Goal: Task Accomplishment & Management: Use online tool/utility

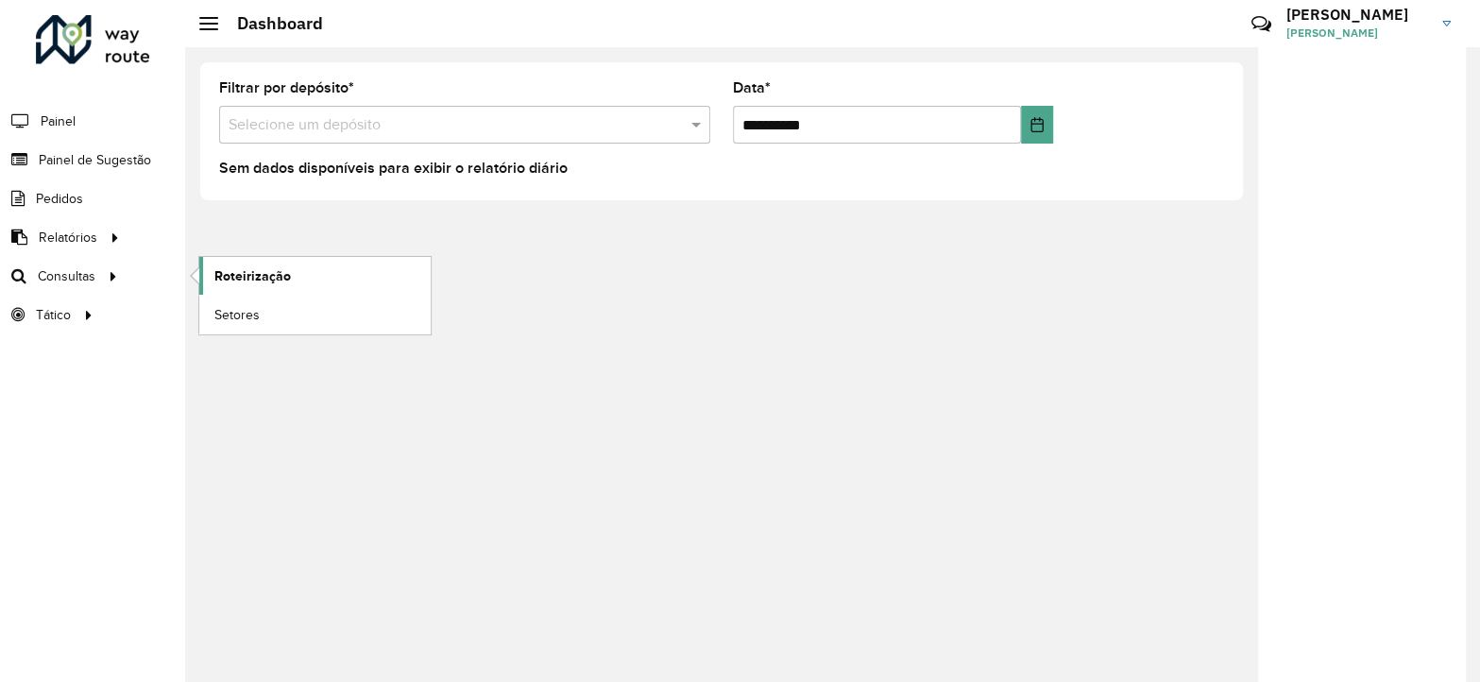
click at [236, 271] on span "Roteirização" at bounding box center [252, 276] width 77 height 20
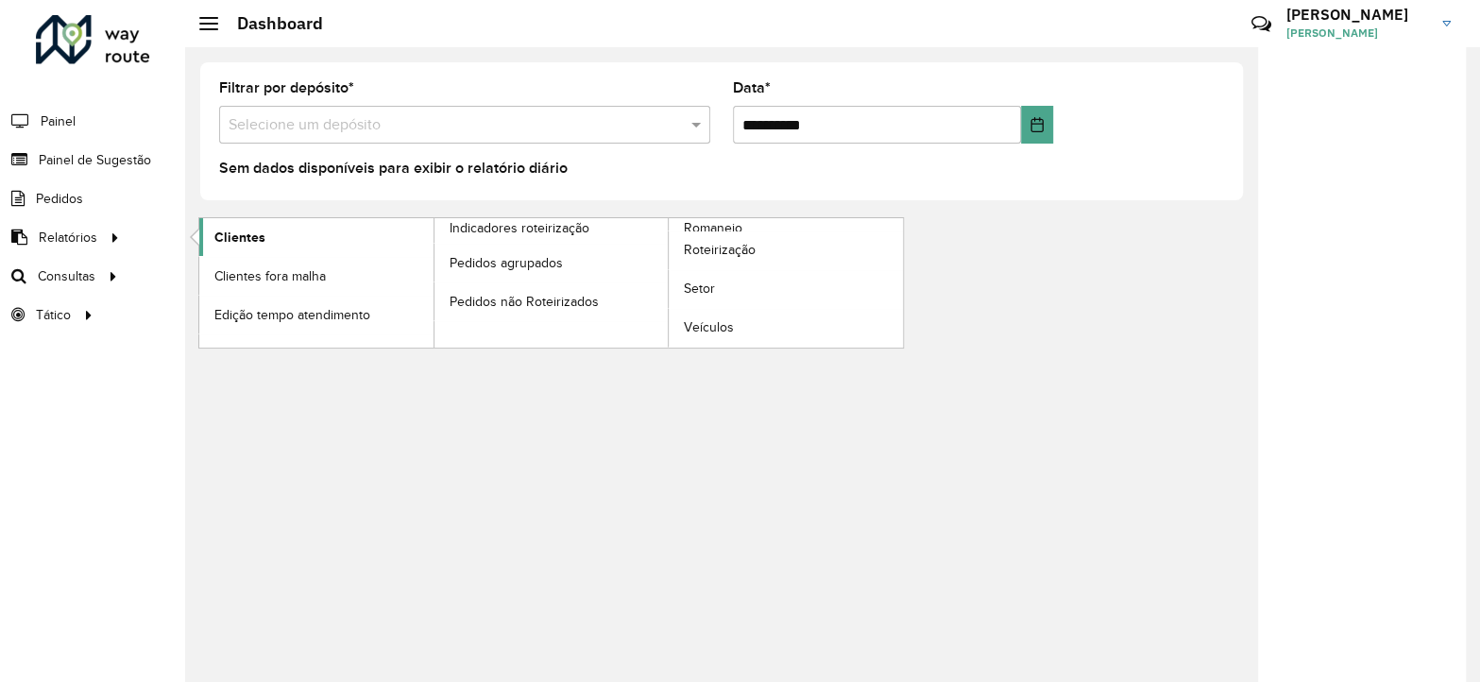
click at [256, 245] on span "Clientes" at bounding box center [239, 238] width 51 height 20
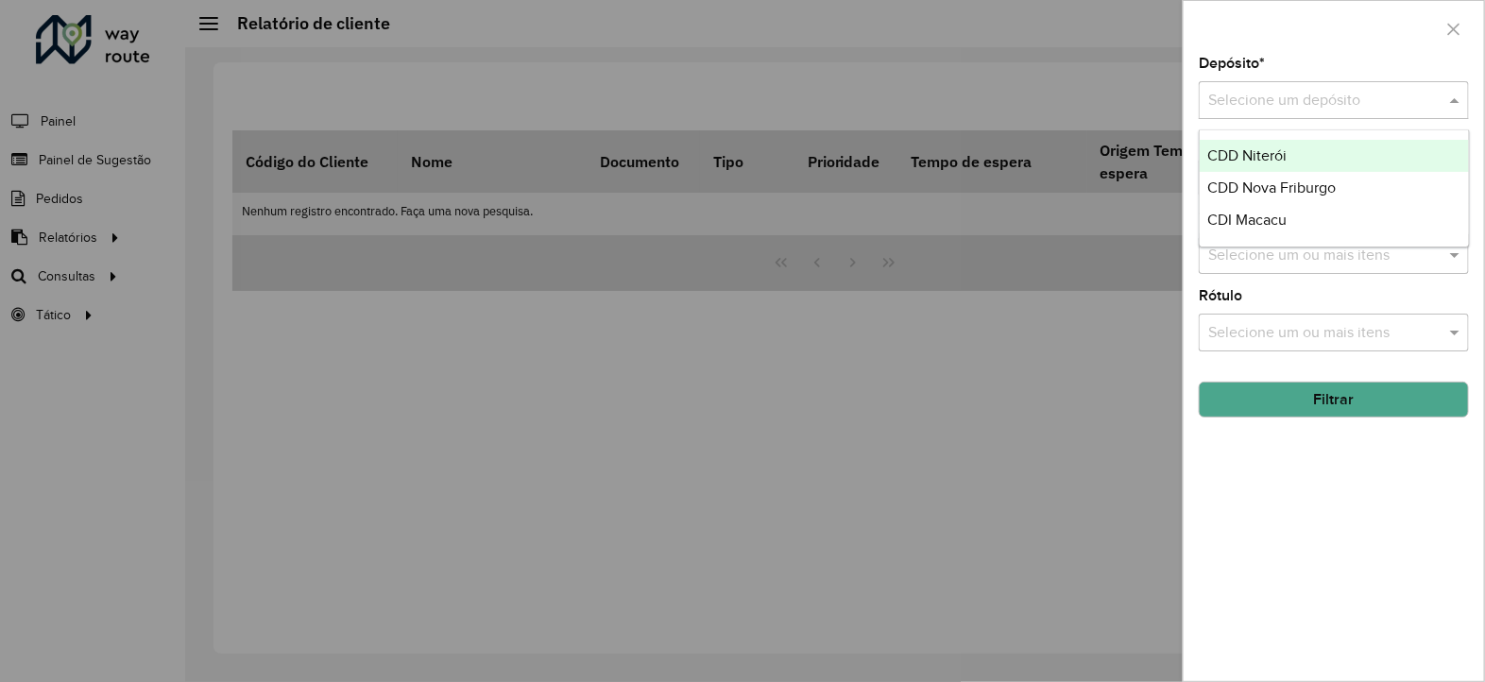
click at [1293, 106] on input "text" at bounding box center [1314, 101] width 213 height 23
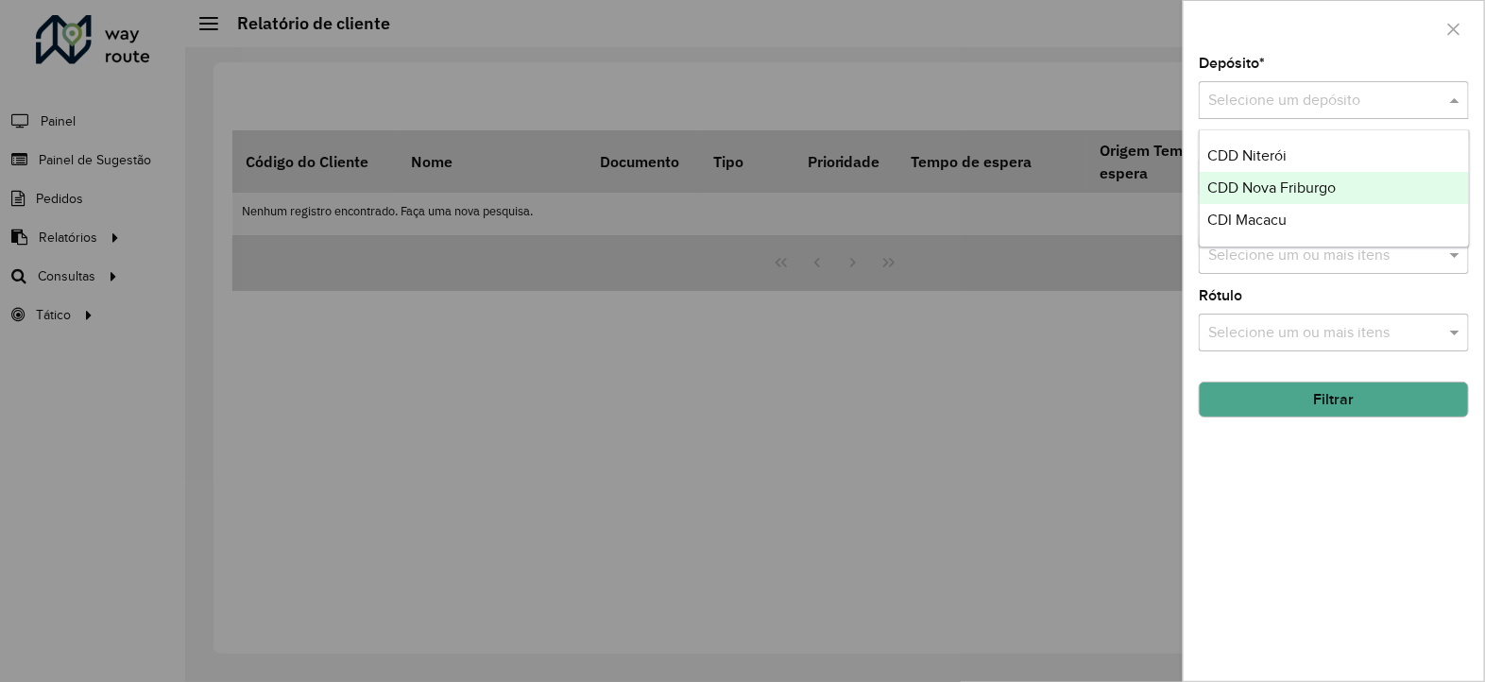
click at [1257, 183] on span "CDD Nova Friburgo" at bounding box center [1271, 187] width 128 height 16
click at [1251, 400] on button "Filtrar" at bounding box center [1334, 400] width 270 height 36
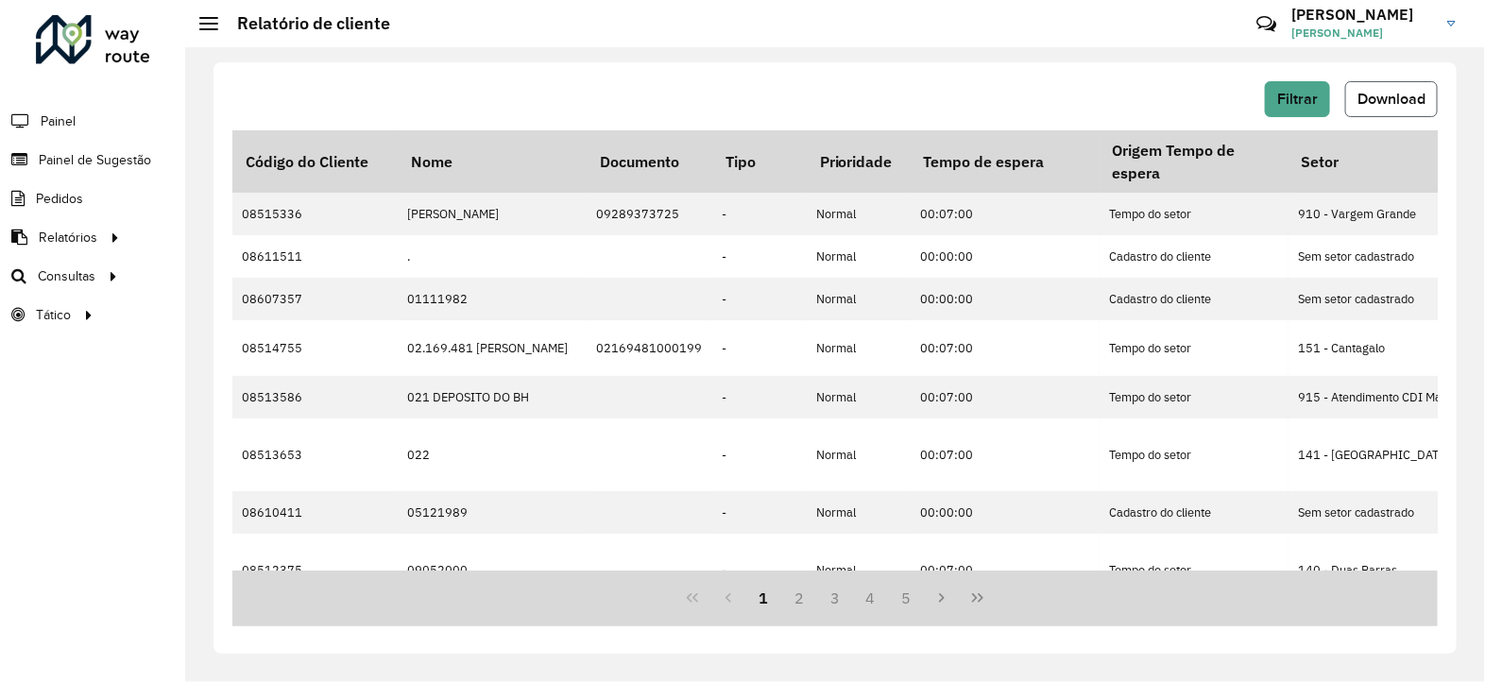
click at [1374, 102] on span "Download" at bounding box center [1391, 99] width 68 height 16
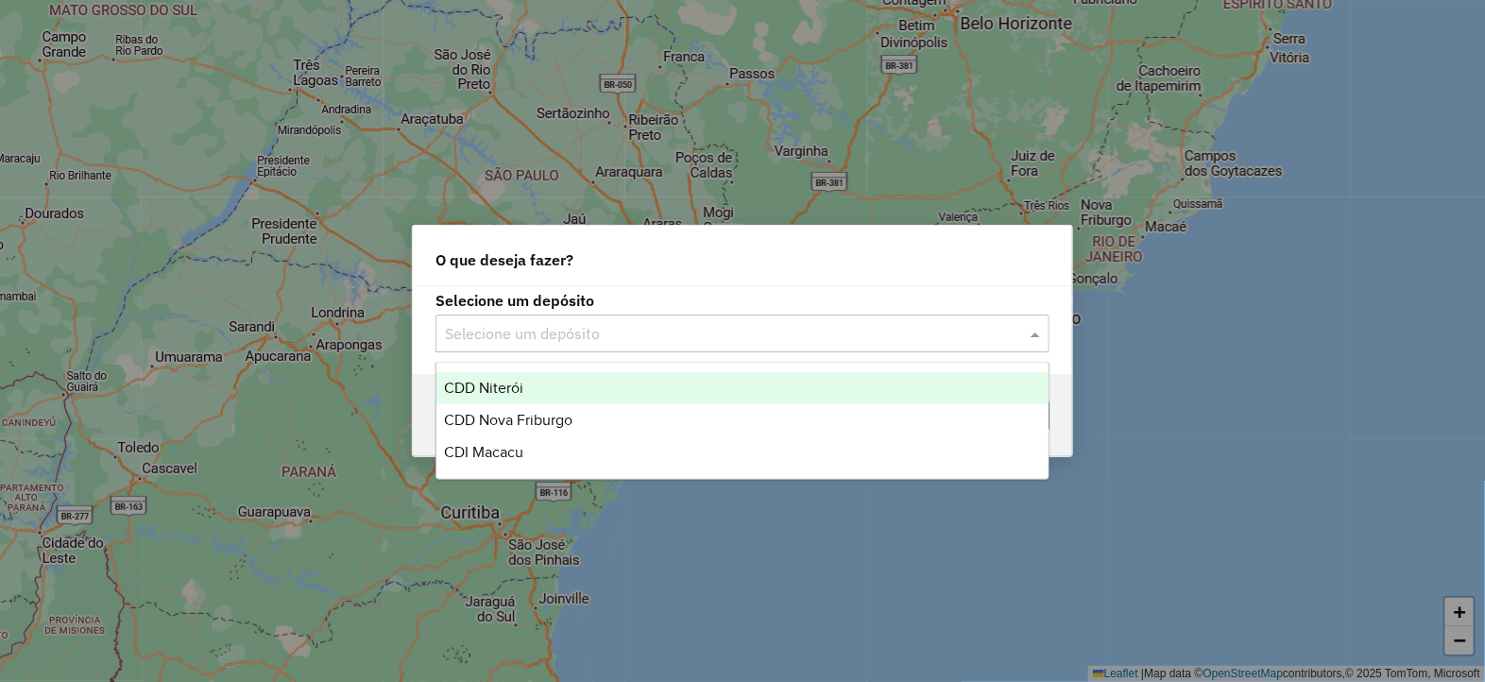
click at [536, 349] on div "Selecione um depósito" at bounding box center [742, 334] width 614 height 38
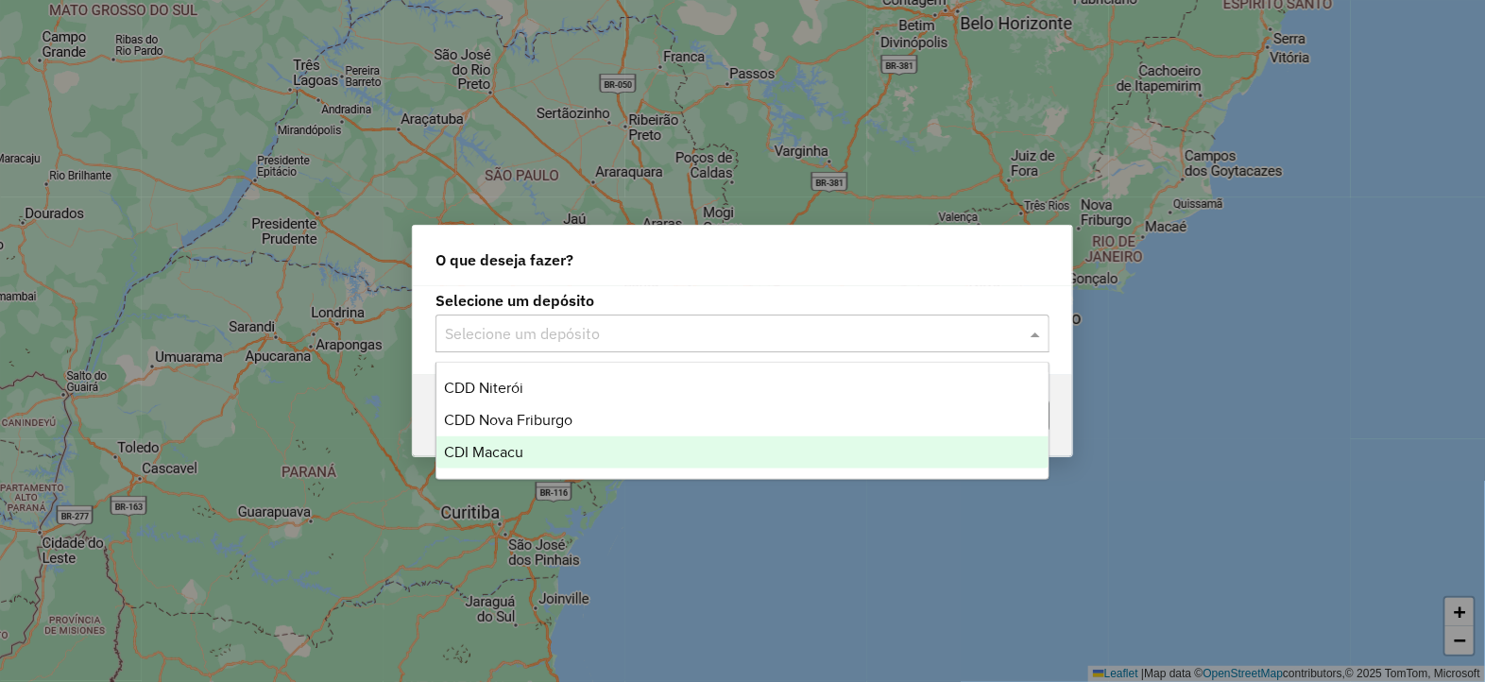
click at [491, 457] on span "CDI Macacu" at bounding box center [483, 452] width 79 height 16
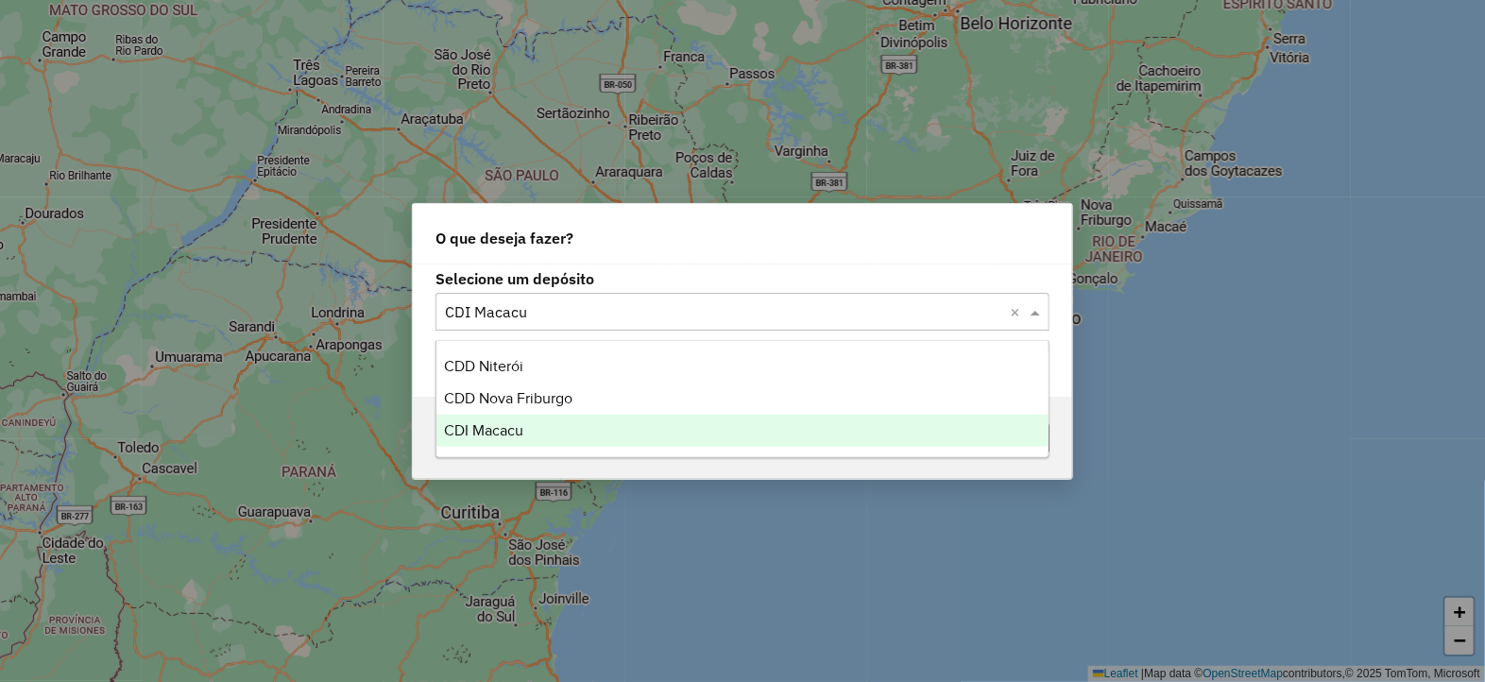
click at [468, 314] on input "text" at bounding box center [723, 312] width 557 height 23
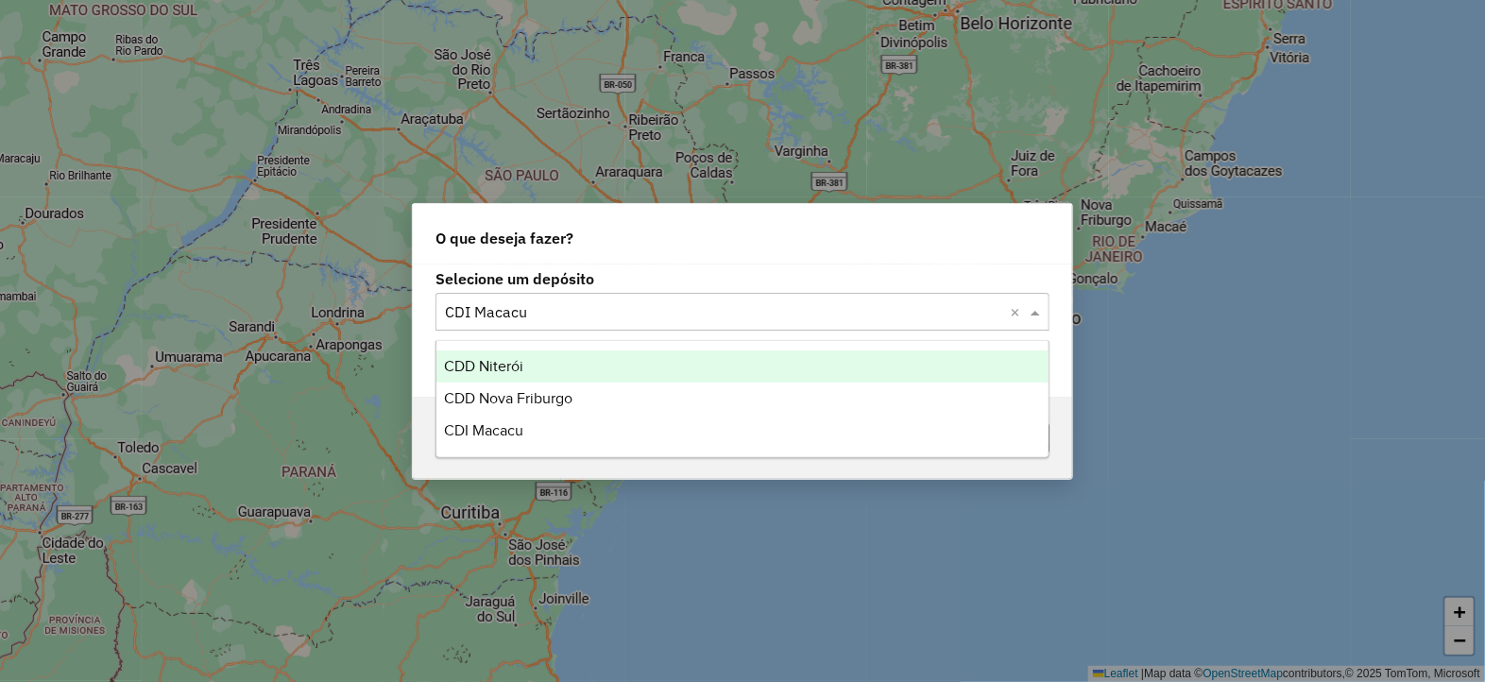
click at [482, 372] on span "CDD Niterói" at bounding box center [483, 366] width 79 height 16
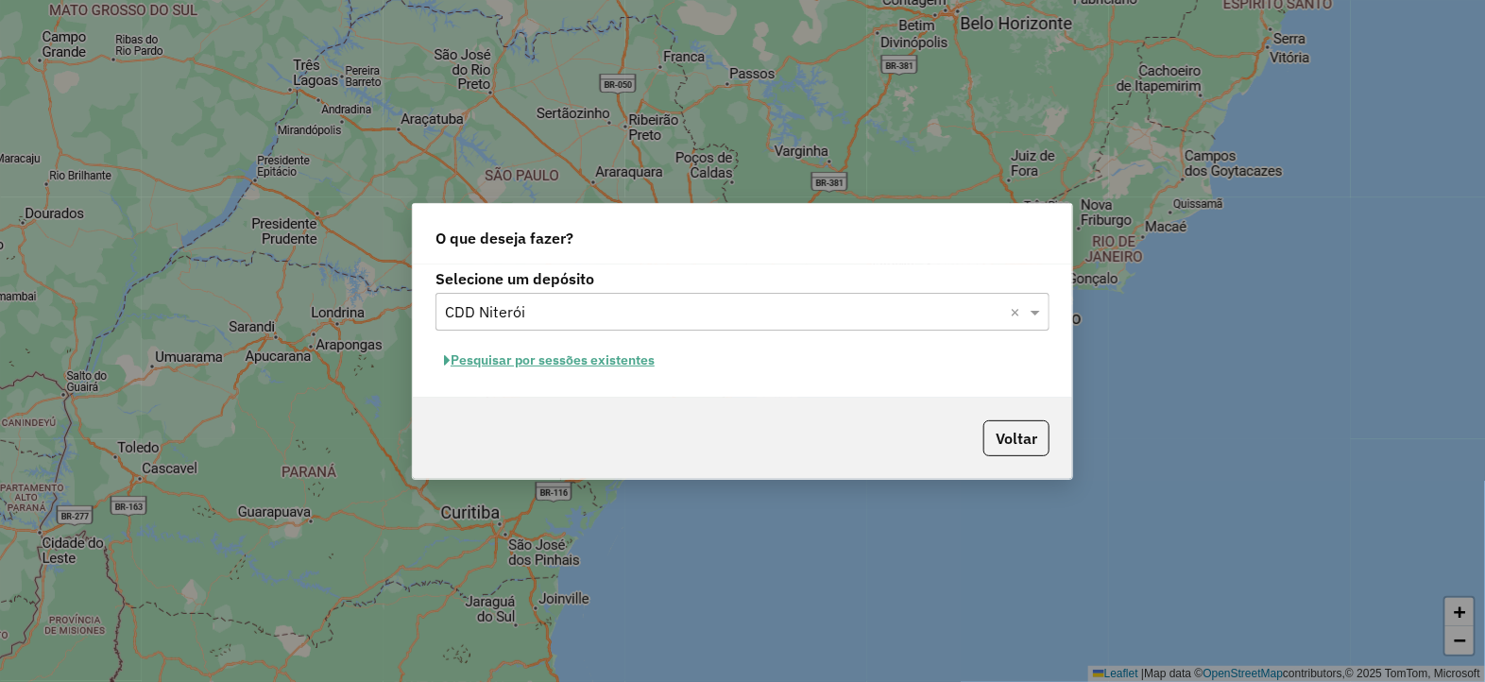
click at [585, 356] on button "Pesquisar por sessões existentes" at bounding box center [549, 360] width 228 height 29
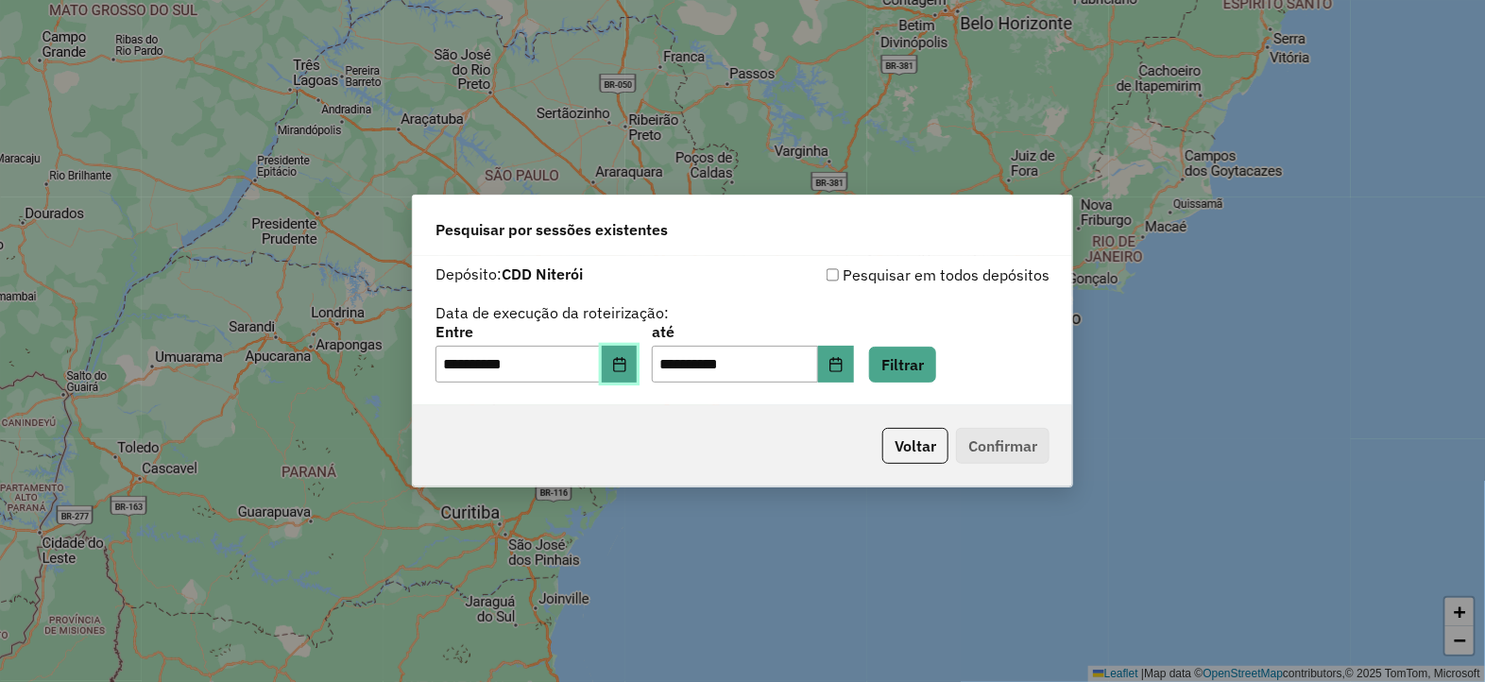
click at [627, 366] on icon "Choose Date" at bounding box center [619, 364] width 15 height 15
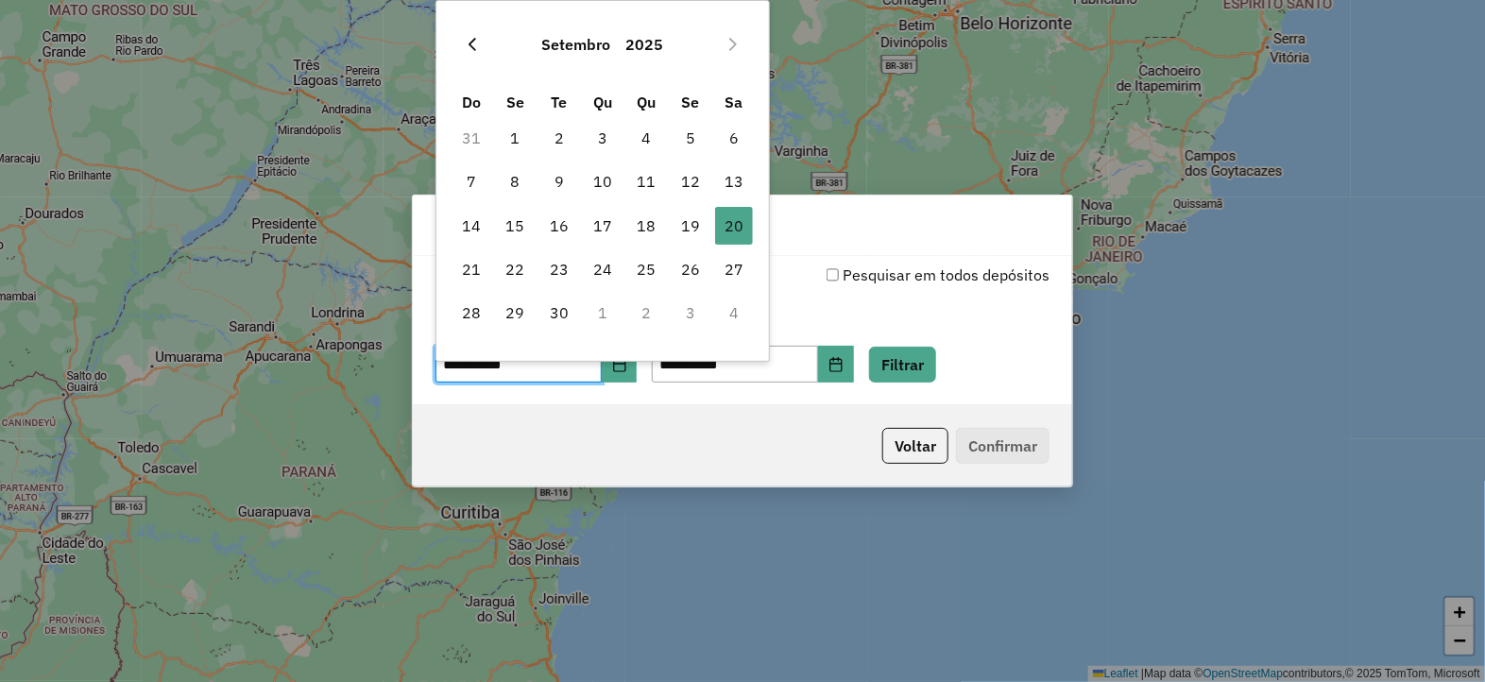
click at [472, 40] on icon "Previous Month" at bounding box center [473, 44] width 8 height 13
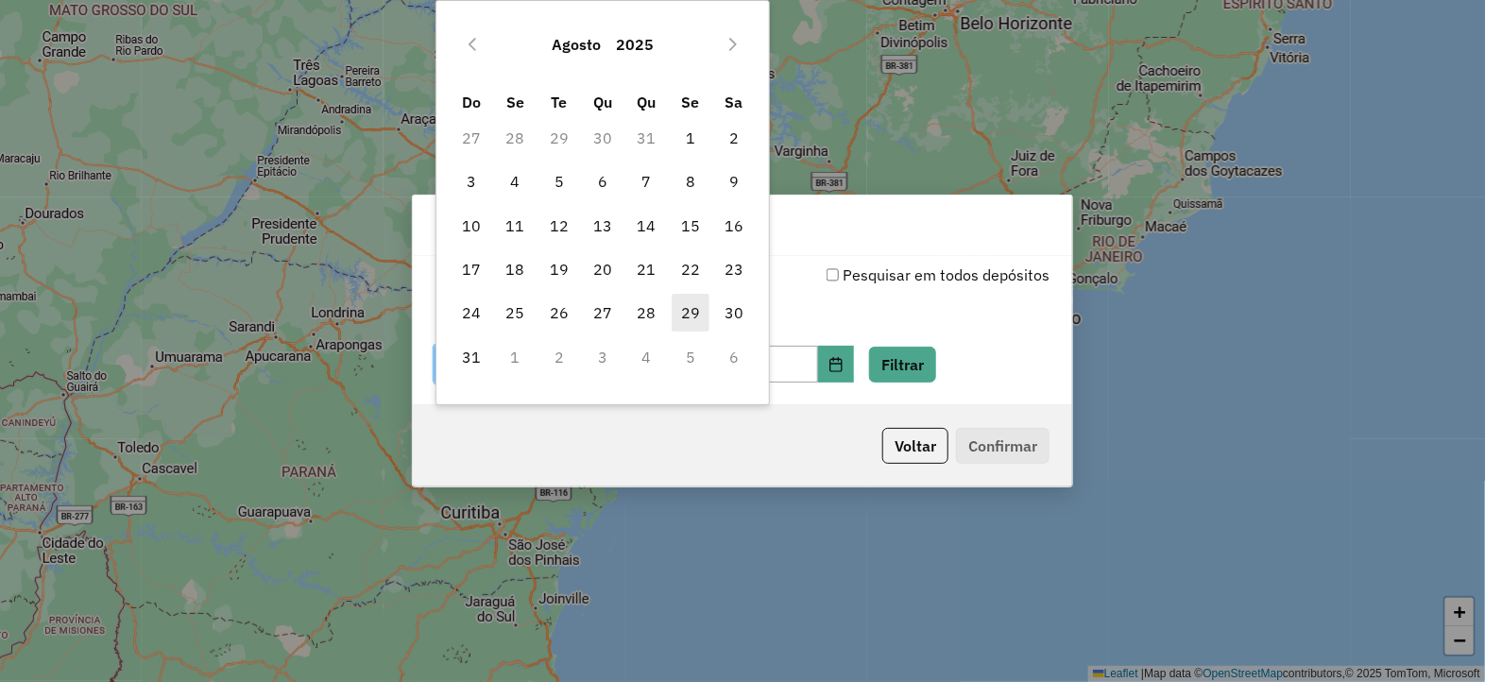
click at [690, 311] on span "29" at bounding box center [691, 313] width 38 height 38
type input "**********"
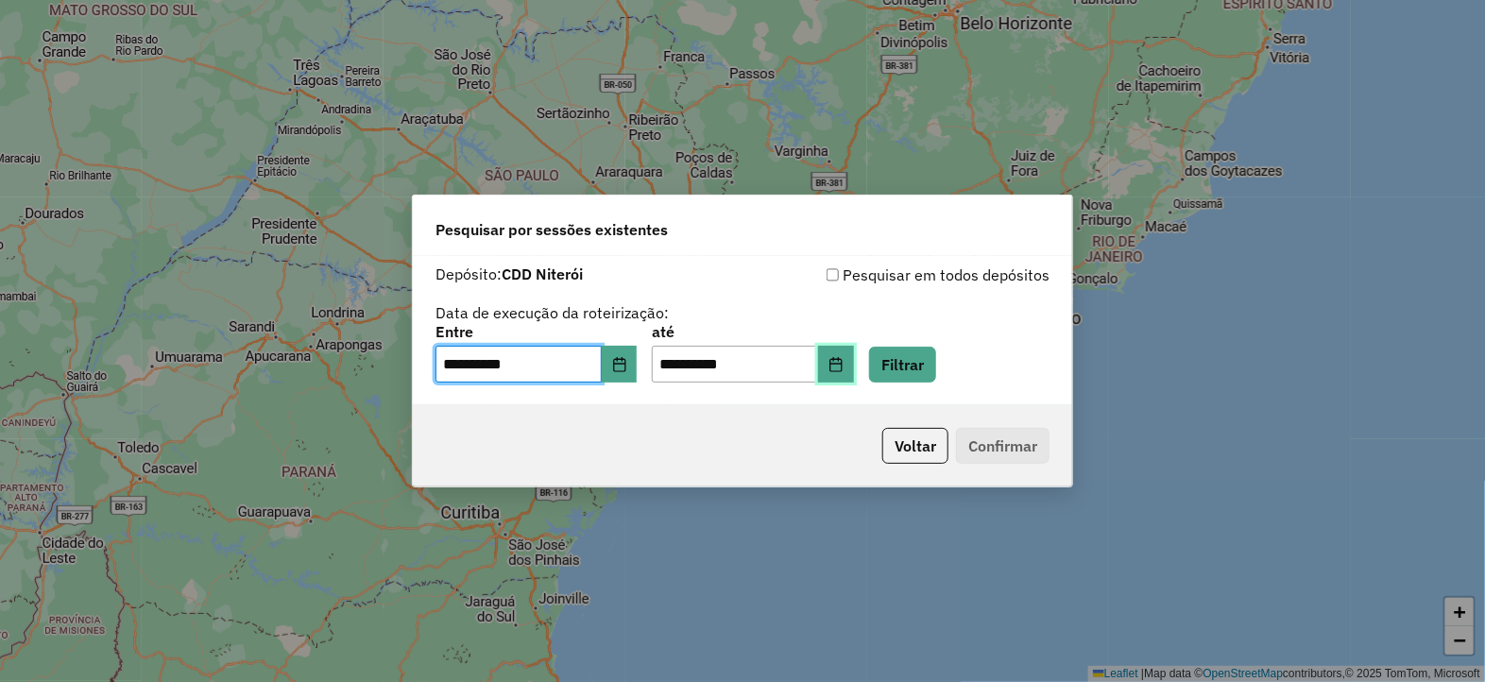
click at [844, 362] on icon "Choose Date" at bounding box center [835, 364] width 15 height 15
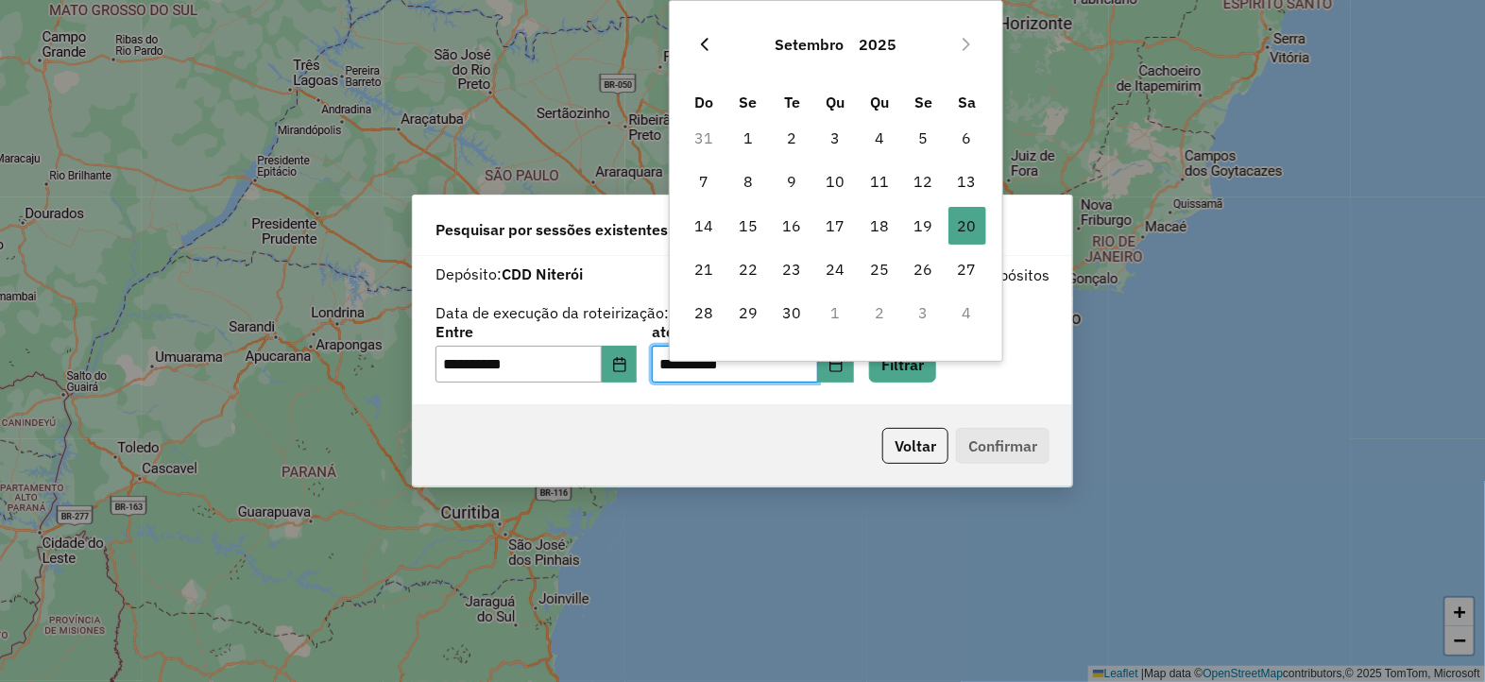
click at [708, 35] on button "Previous Month" at bounding box center [705, 44] width 30 height 30
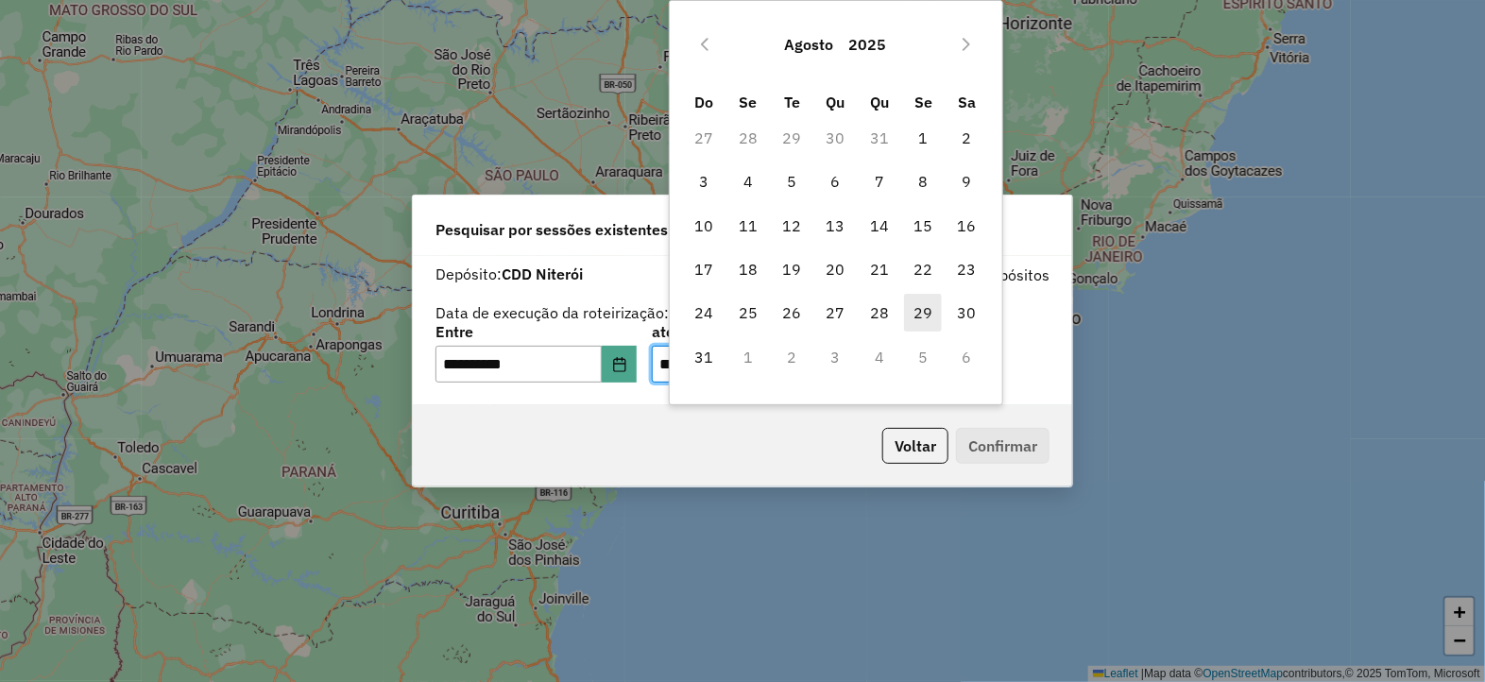
click at [931, 307] on span "29" at bounding box center [923, 313] width 38 height 38
type input "**********"
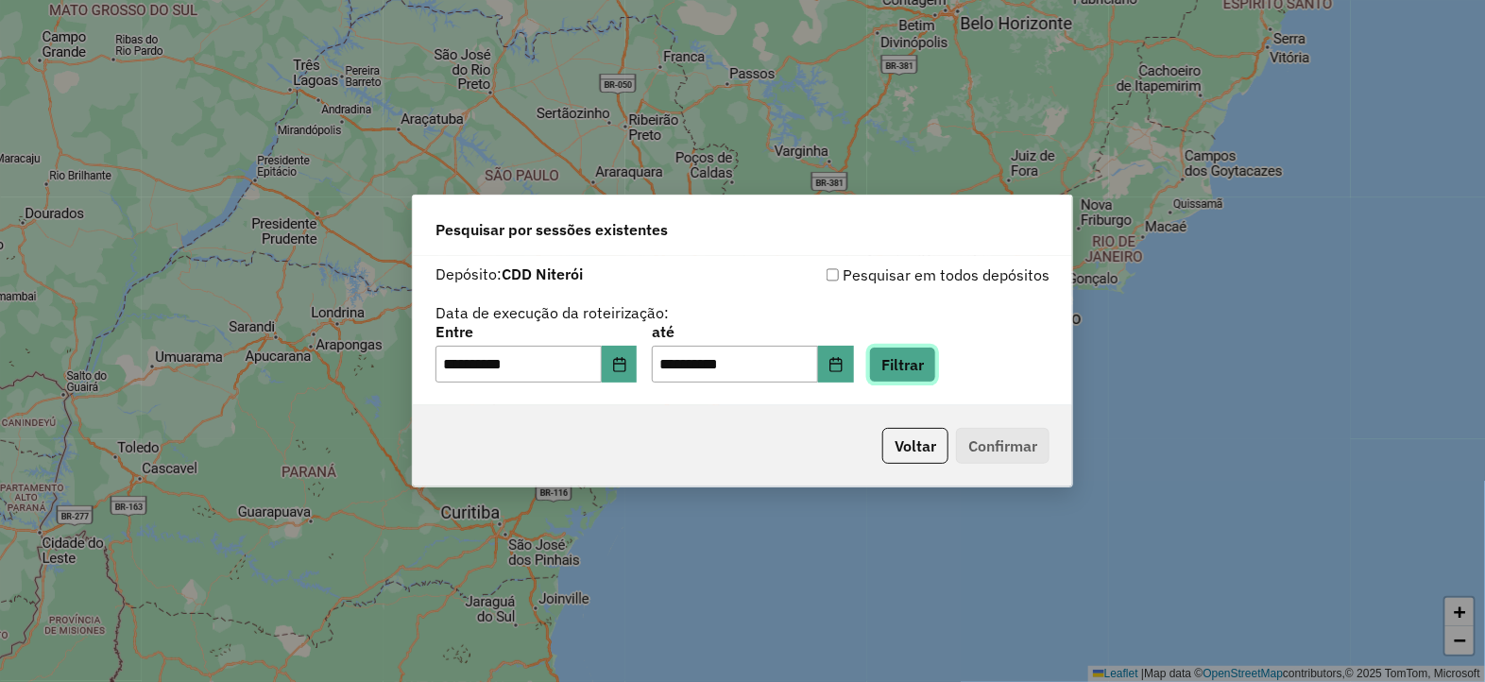
click at [936, 353] on button "Filtrar" at bounding box center [902, 365] width 67 height 36
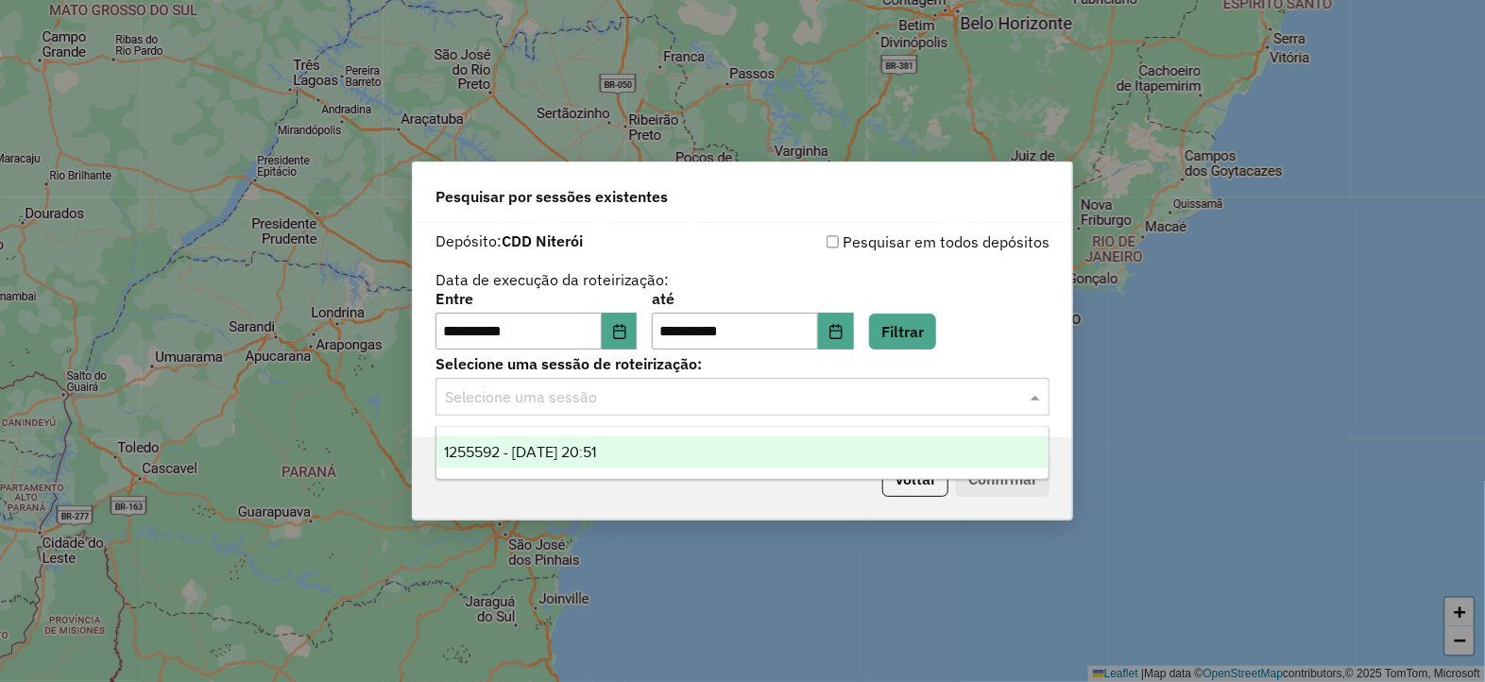
click at [794, 402] on input "text" at bounding box center [723, 397] width 557 height 23
click at [562, 455] on span "1255592 - 29/08/2025 20:51" at bounding box center [520, 452] width 152 height 16
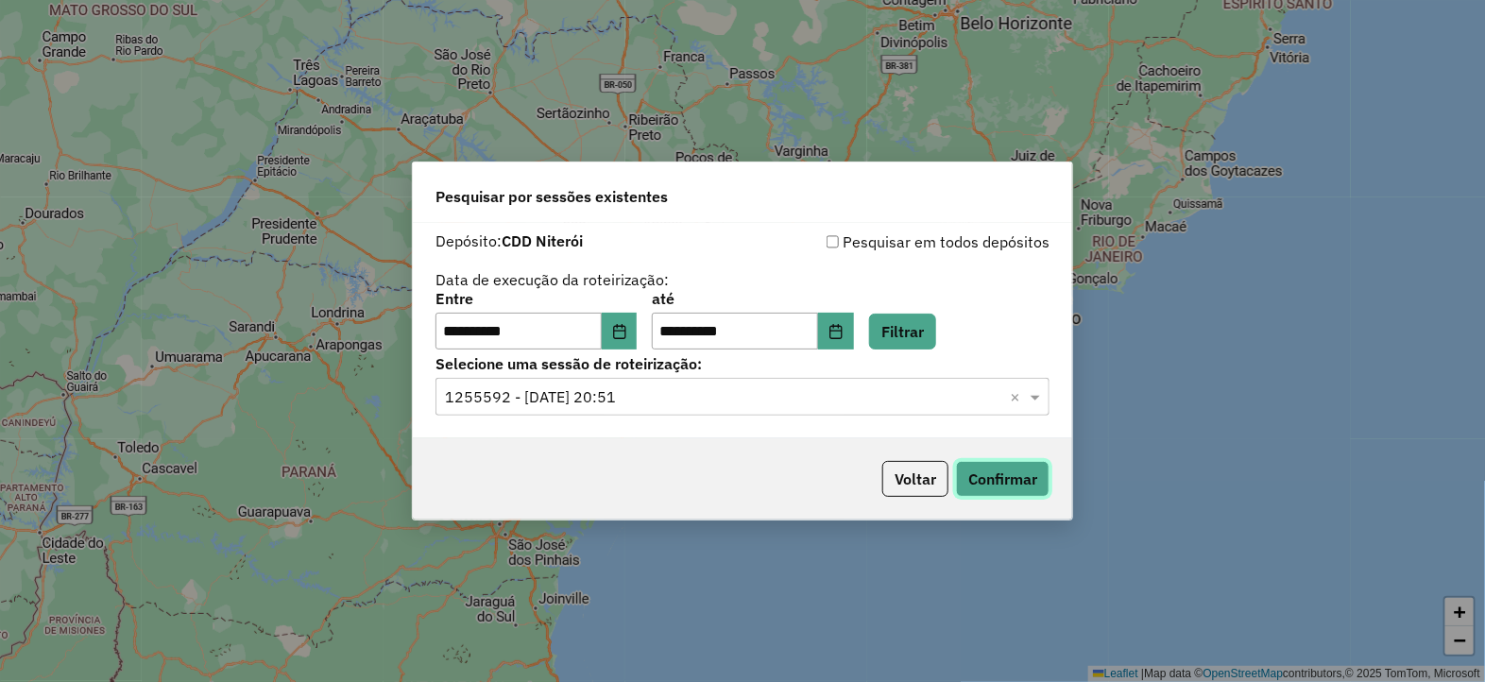
click at [1011, 474] on button "Confirmar" at bounding box center [1003, 479] width 94 height 36
click at [627, 328] on icon "Choose Date" at bounding box center [619, 331] width 15 height 15
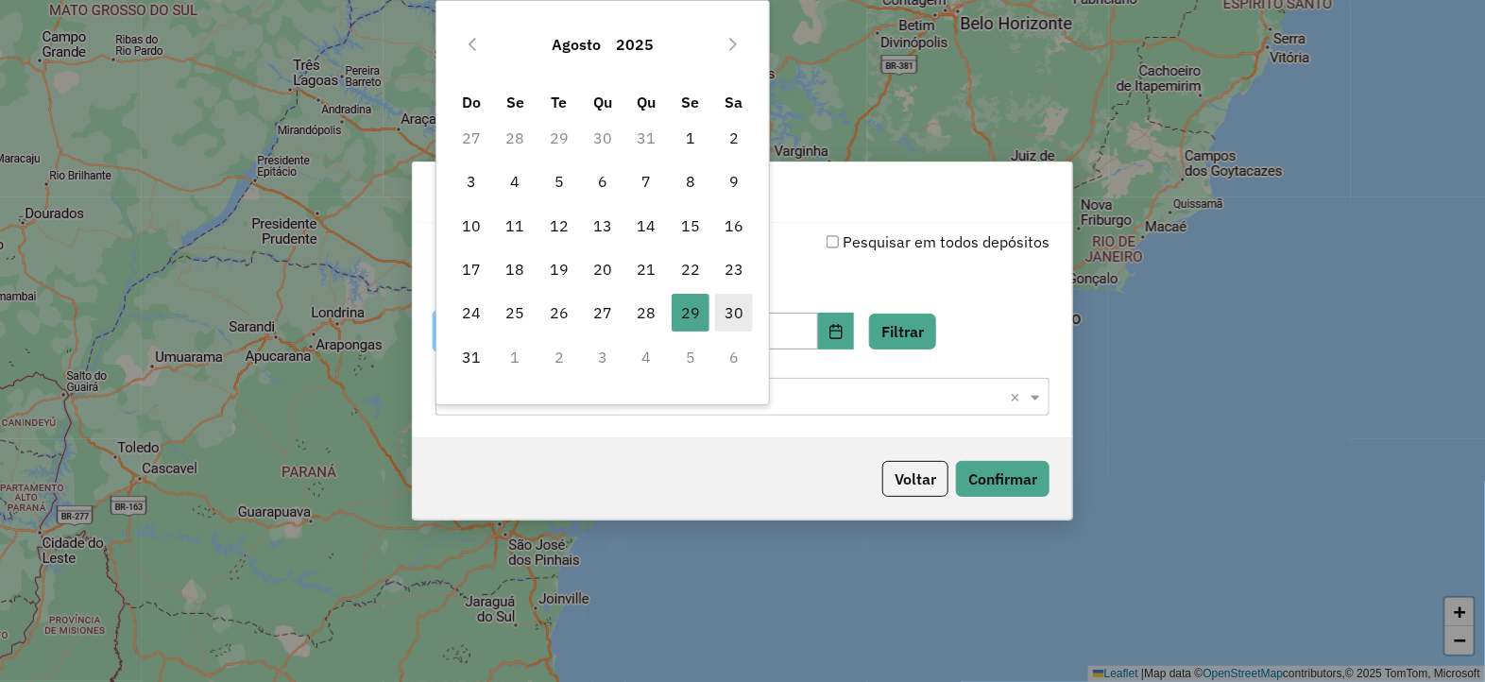
click at [730, 313] on span "30" at bounding box center [734, 313] width 38 height 38
type input "**********"
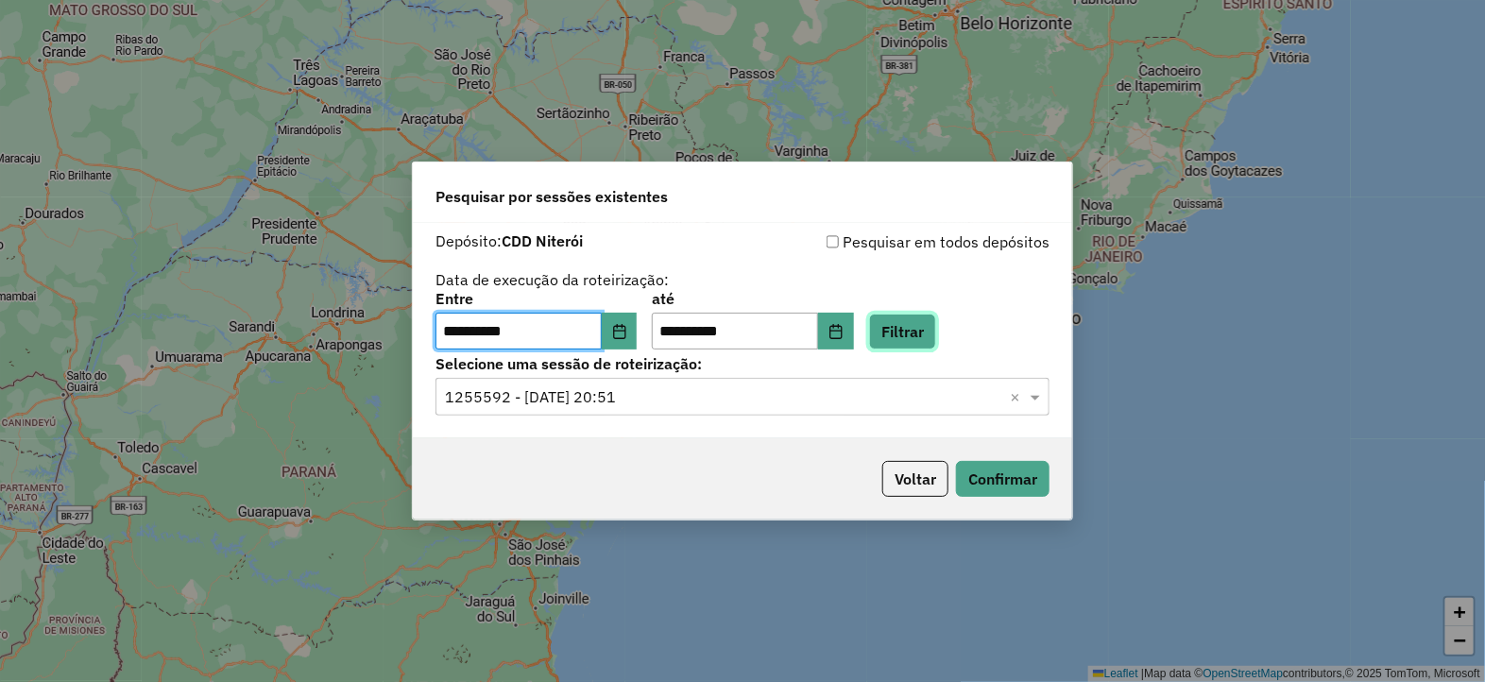
click at [935, 325] on button "Filtrar" at bounding box center [902, 332] width 67 height 36
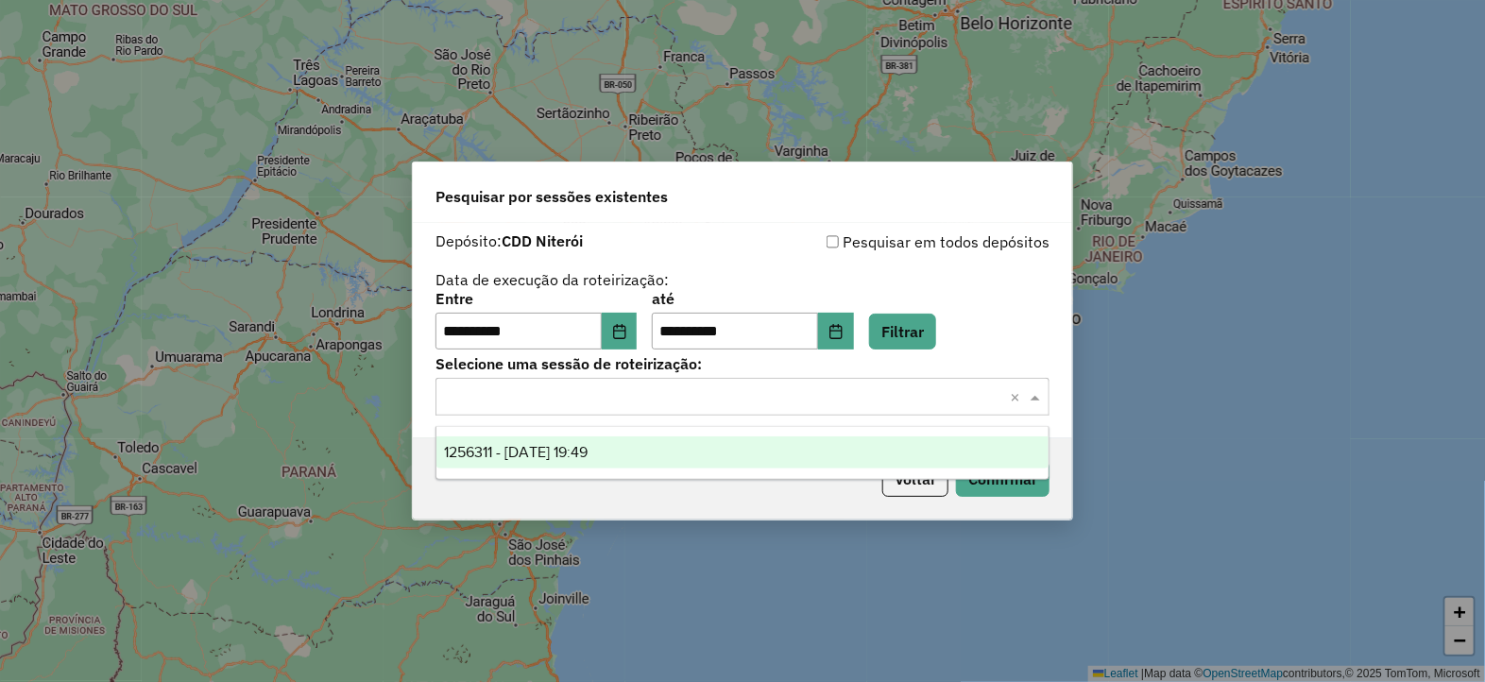
click at [640, 402] on input "text" at bounding box center [723, 397] width 557 height 23
click at [559, 444] on span "1256311 - 30/08/2025 19:49" at bounding box center [516, 452] width 144 height 16
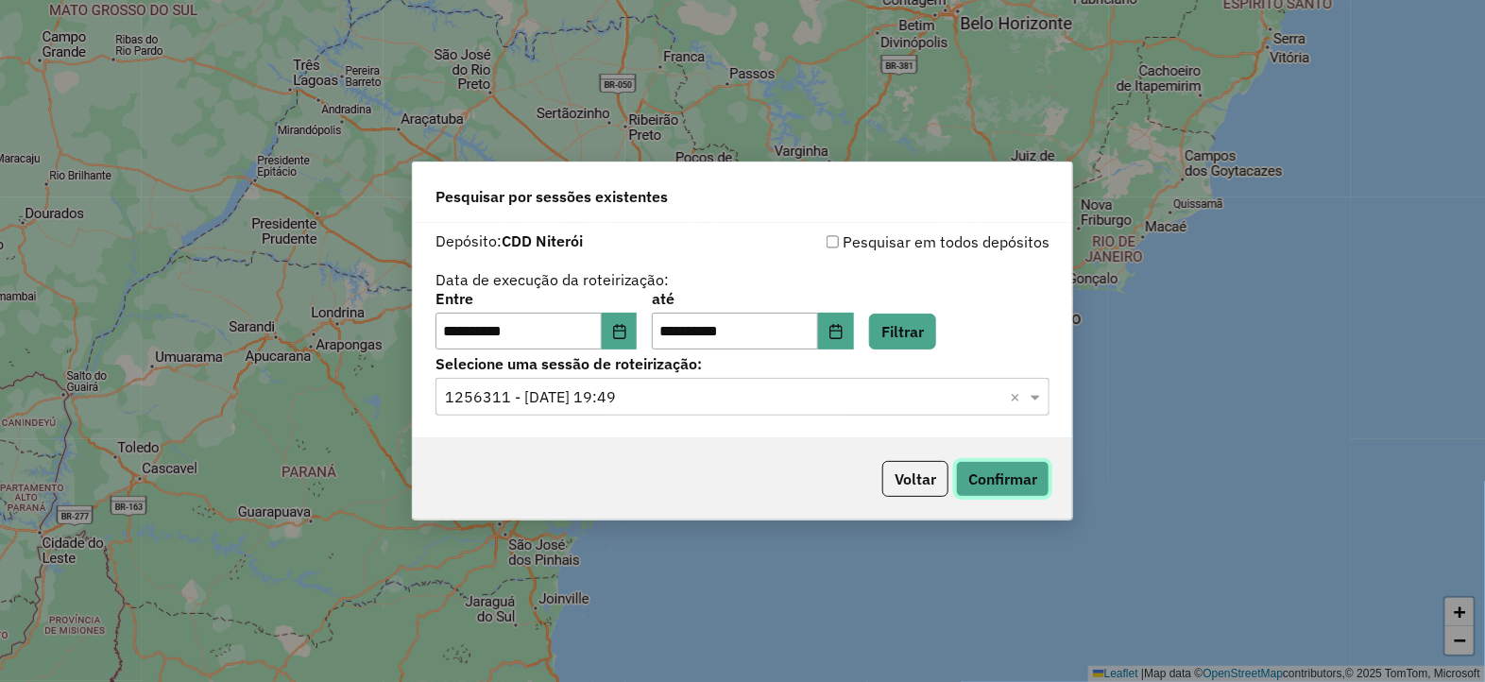
click at [989, 481] on button "Confirmar" at bounding box center [1003, 479] width 94 height 36
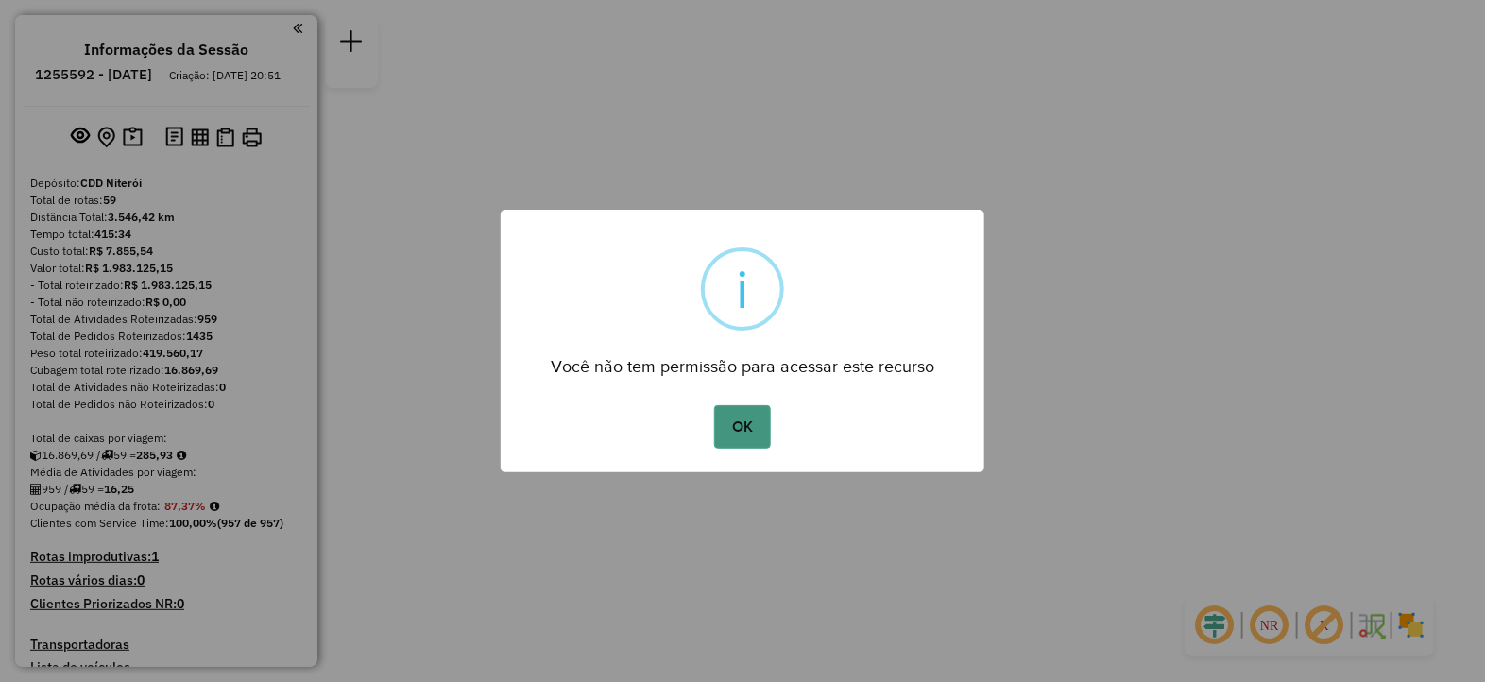
click at [750, 424] on button "OK" at bounding box center [742, 426] width 56 height 43
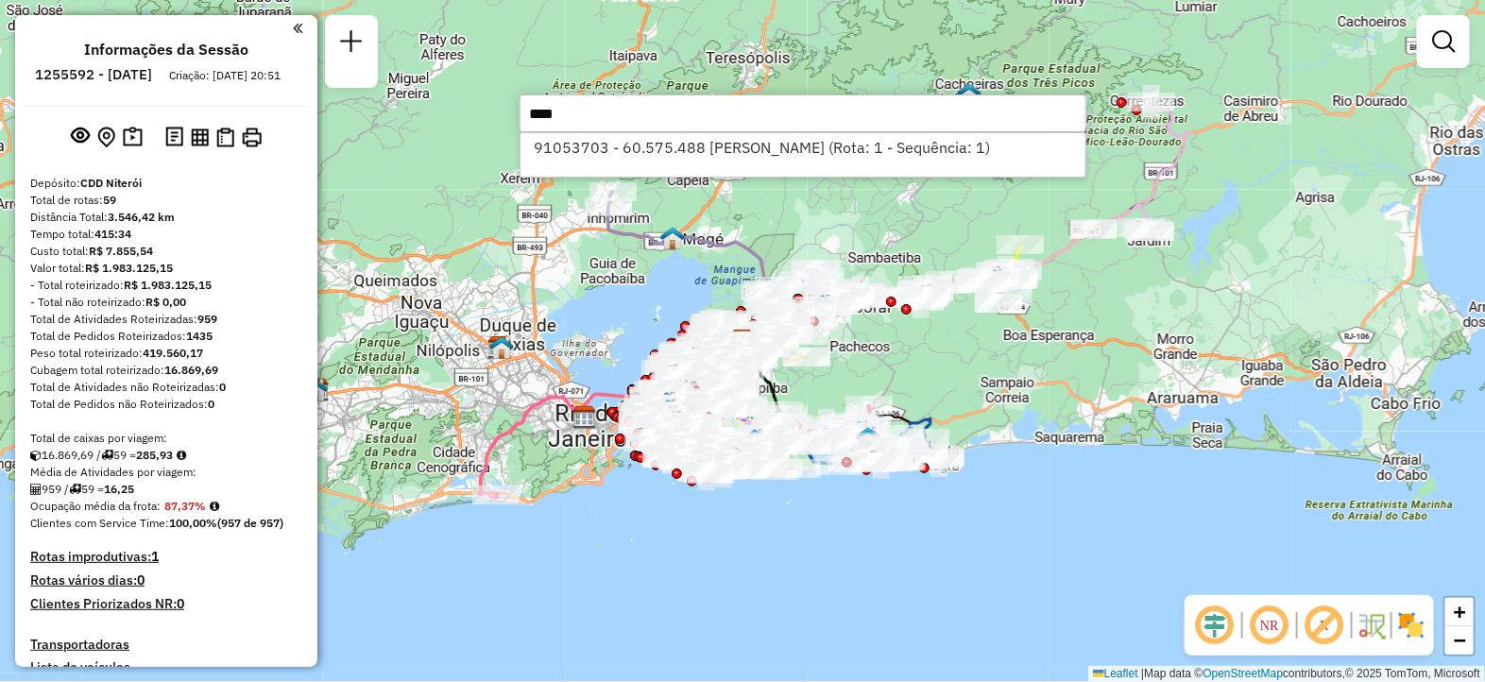
type input "*****"
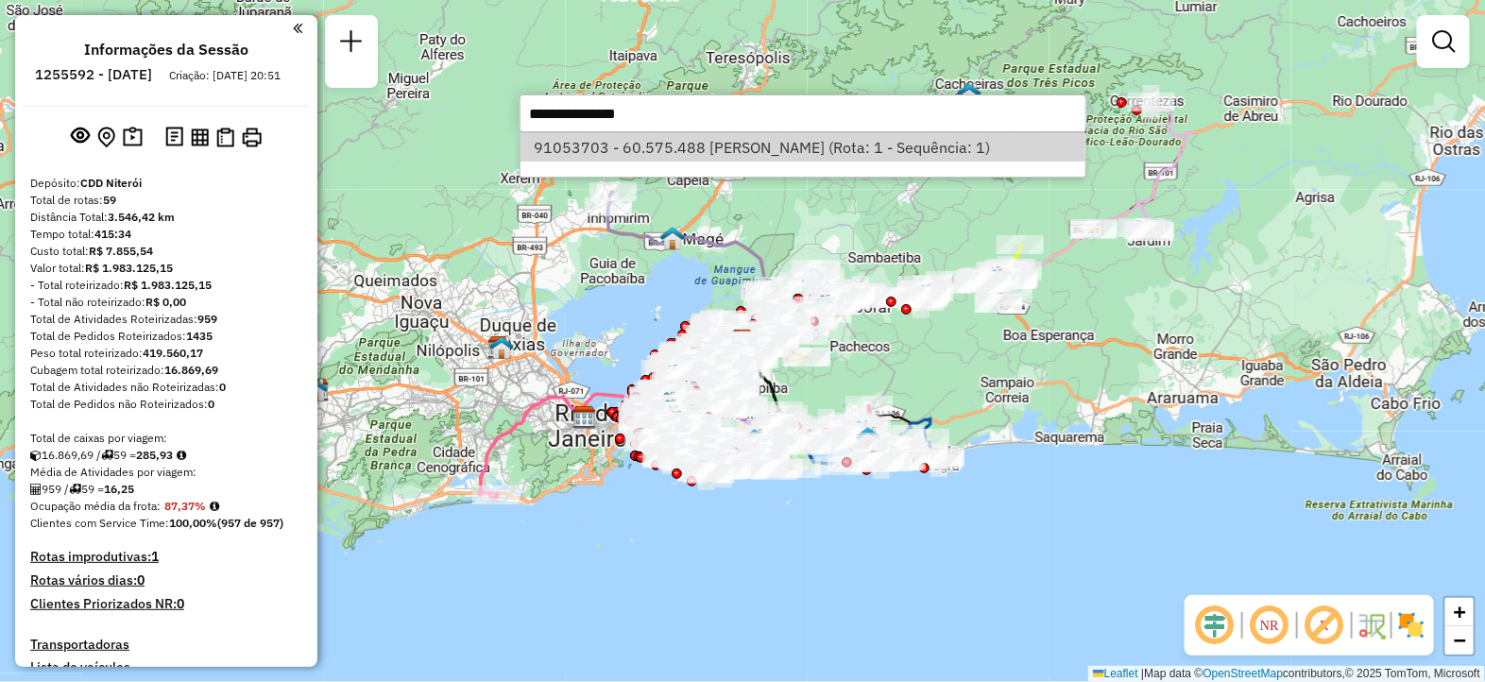
select select "**********"
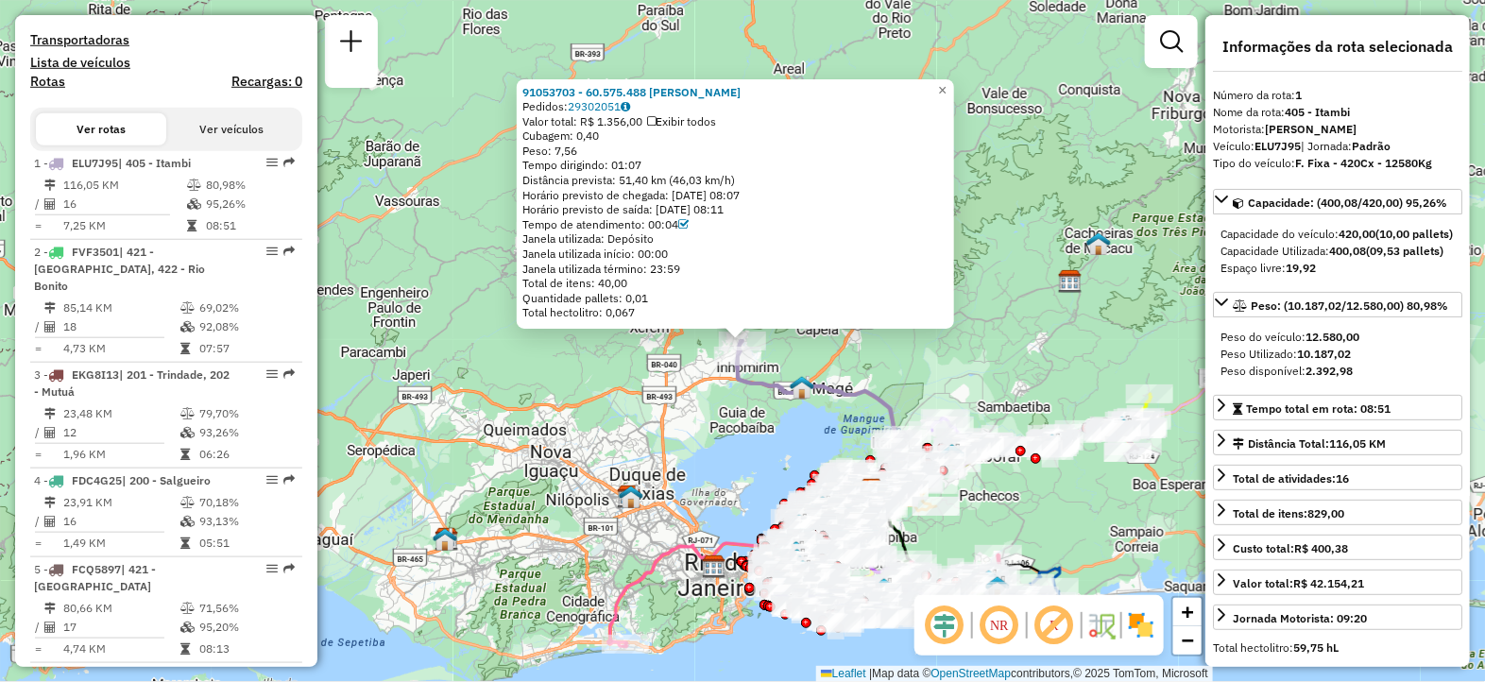
scroll to position [756, 0]
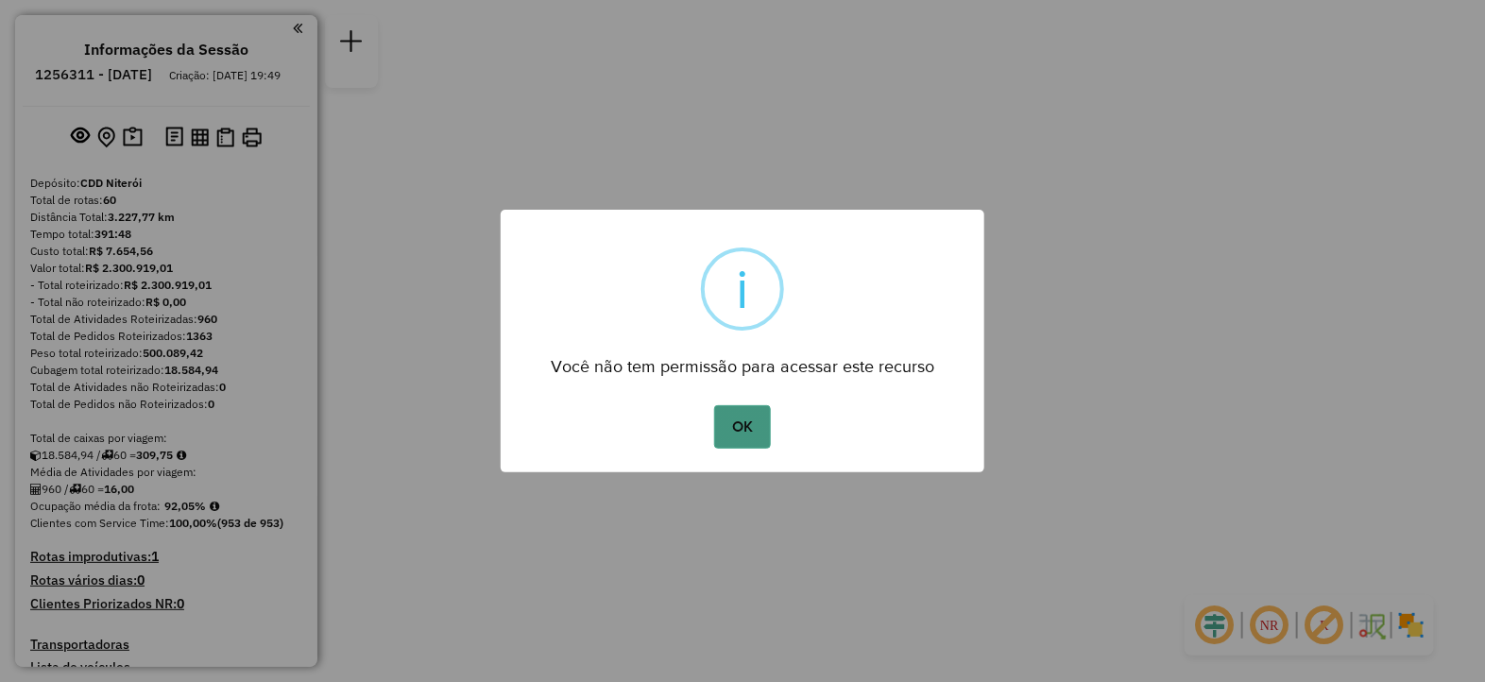
click at [752, 420] on button "OK" at bounding box center [742, 426] width 56 height 43
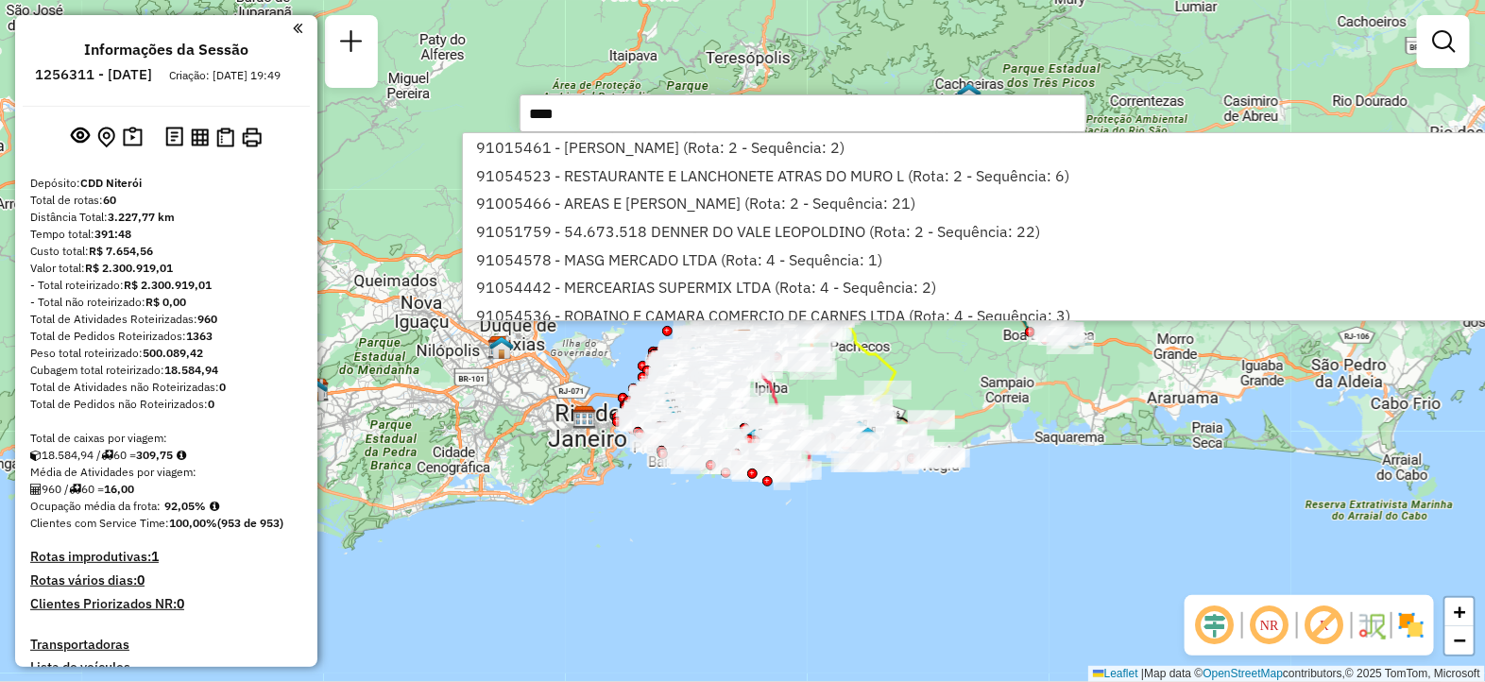
type input "*****"
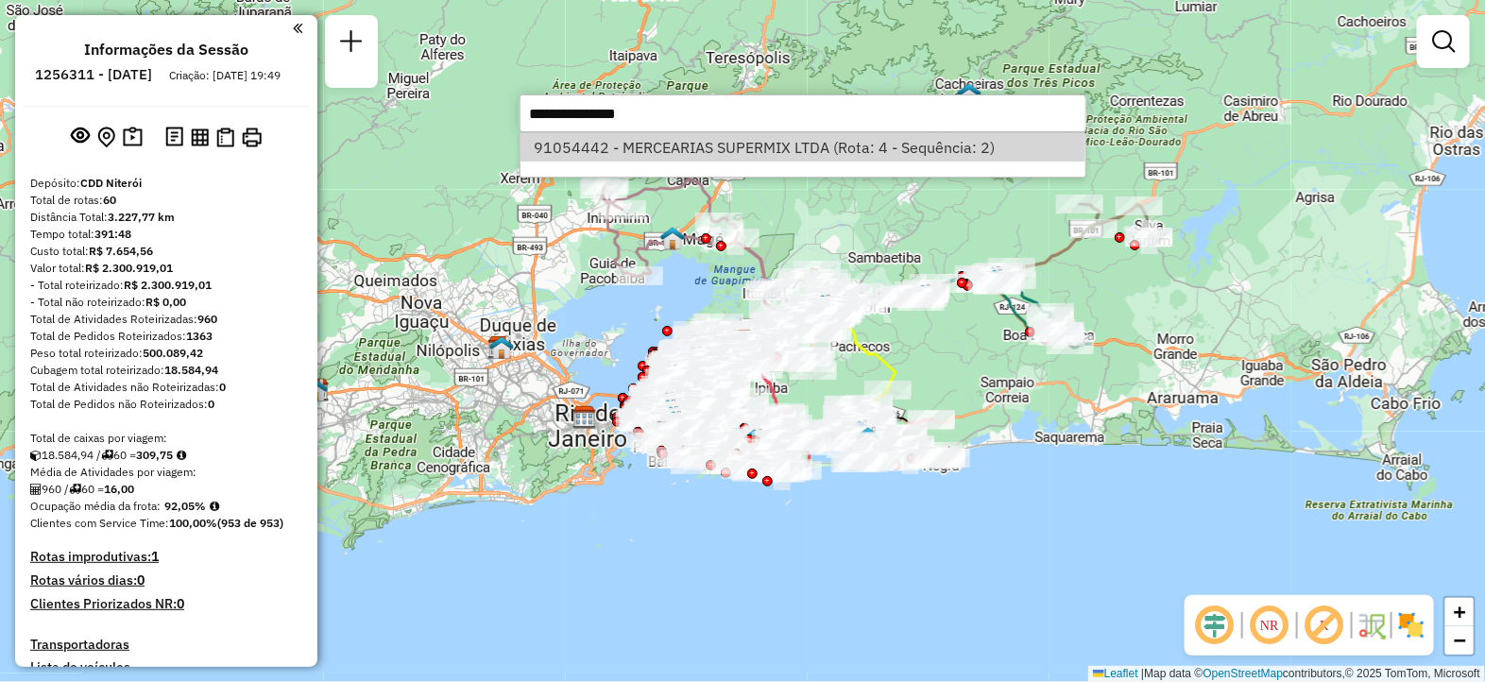
select select "**********"
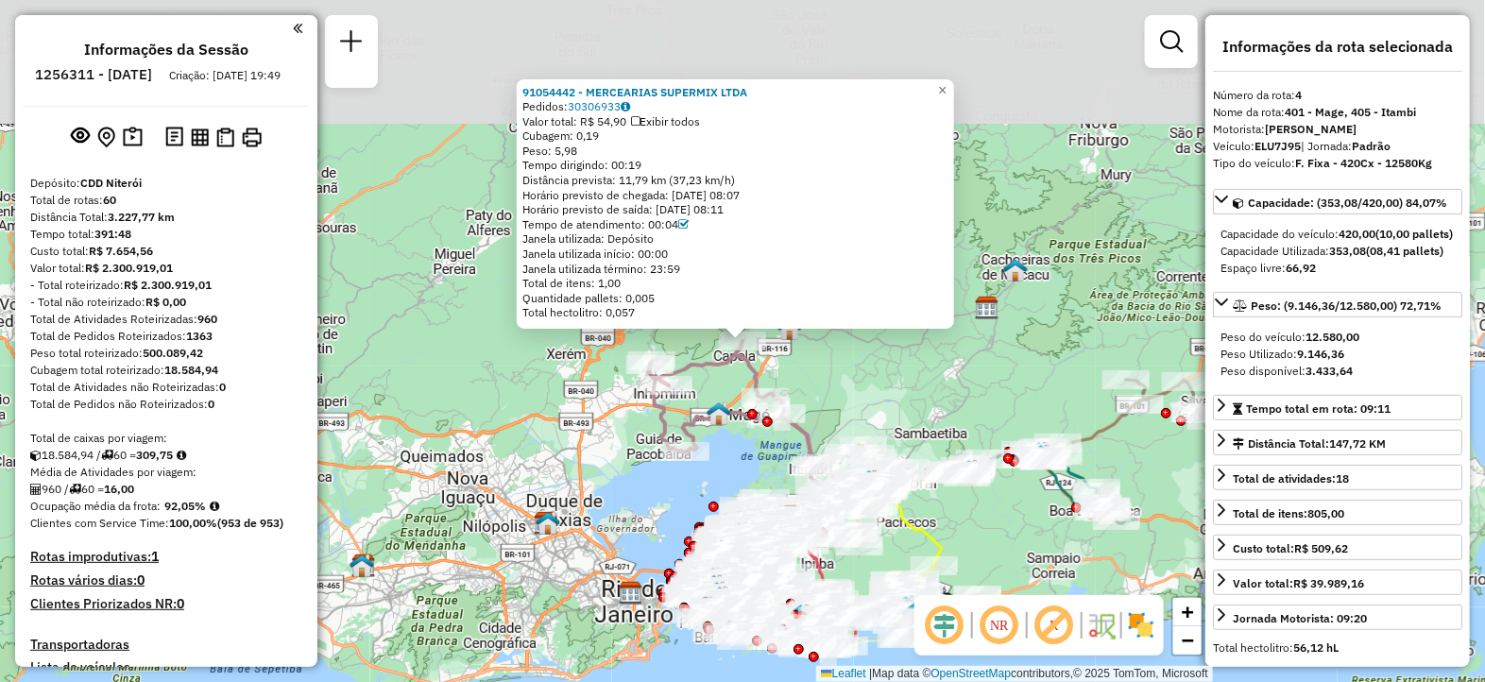
scroll to position [1056, 0]
